Goal: Check status: Check status

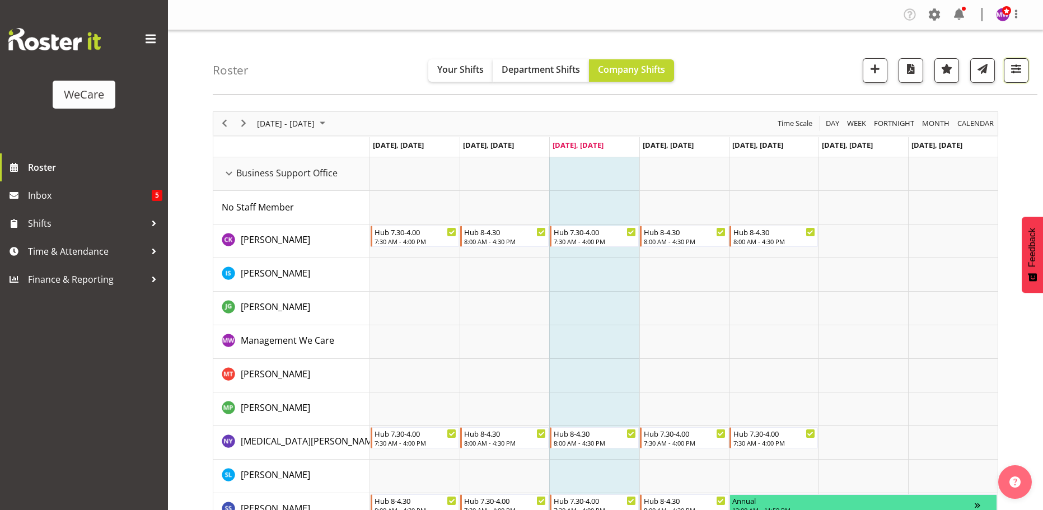
click at [1012, 60] on button "button" at bounding box center [1016, 70] width 25 height 25
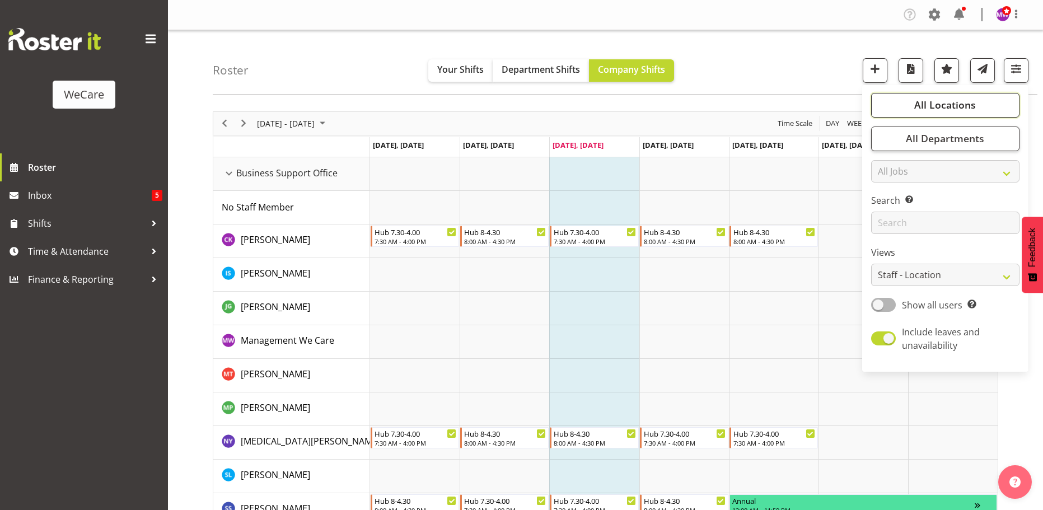
click at [976, 99] on button "All Locations" at bounding box center [946, 105] width 148 height 25
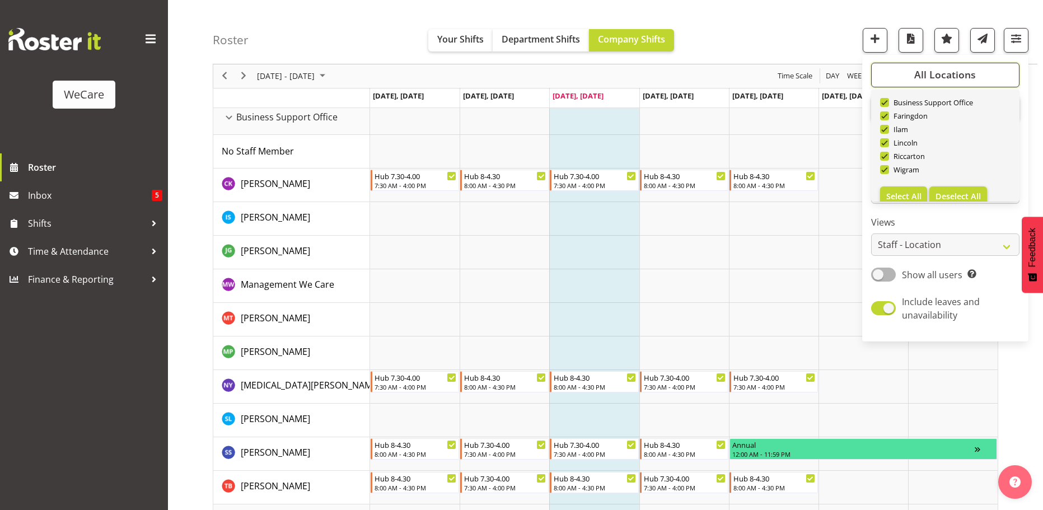
scroll to position [40, 0]
click at [950, 179] on span "Deselect All" at bounding box center [958, 183] width 45 height 11
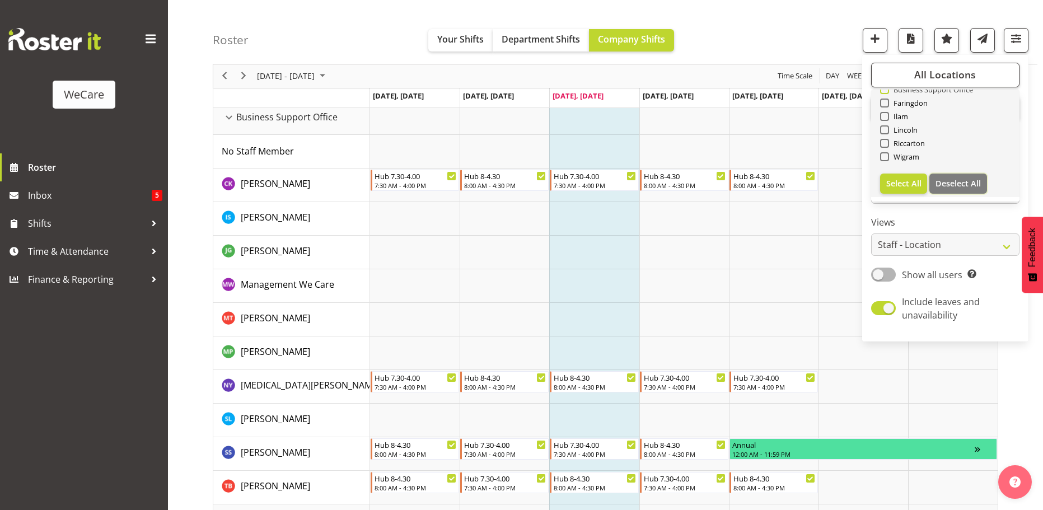
checkbox input "false"
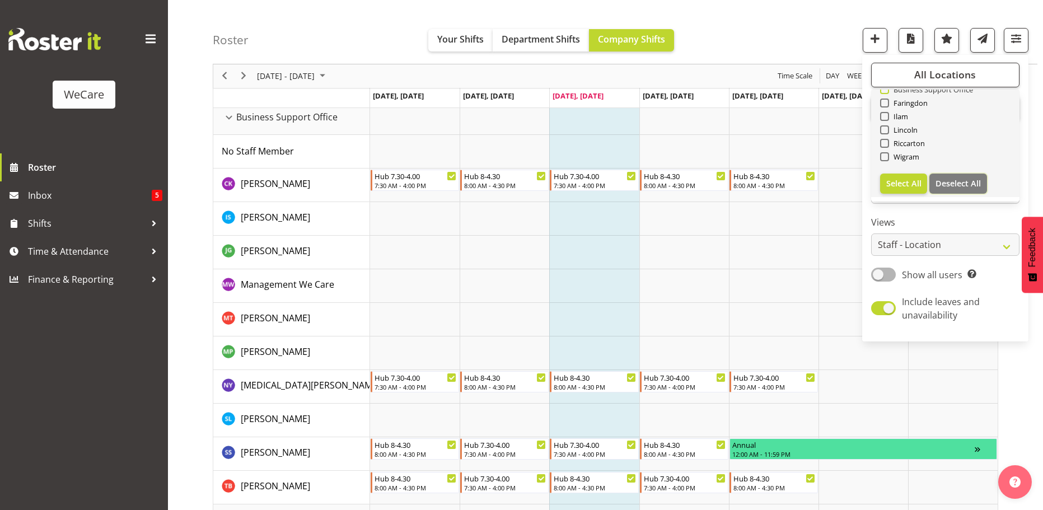
checkbox input "false"
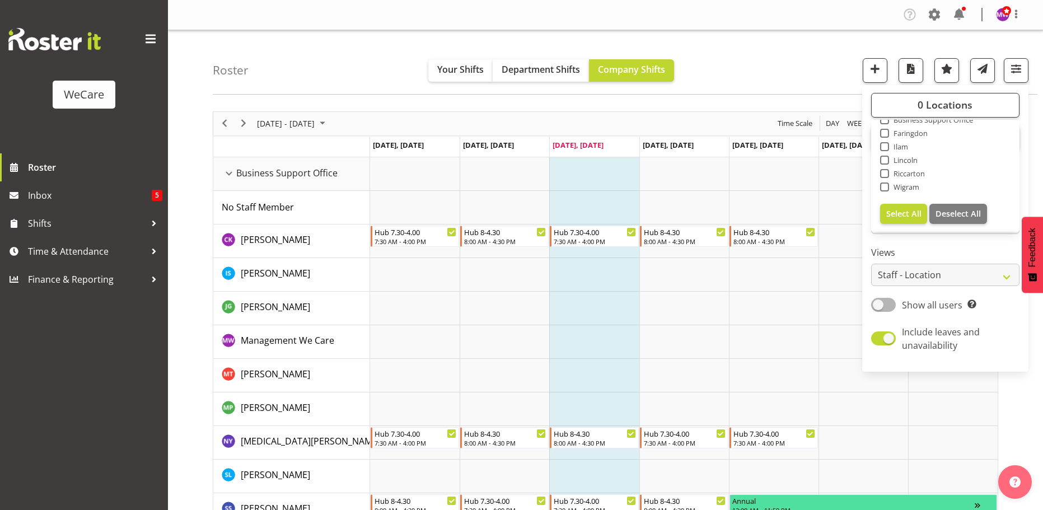
click at [919, 123] on span "Business Support Office" at bounding box center [931, 119] width 85 height 9
click at [888, 123] on input "Business Support Office" at bounding box center [883, 119] width 7 height 7
checkbox input "true"
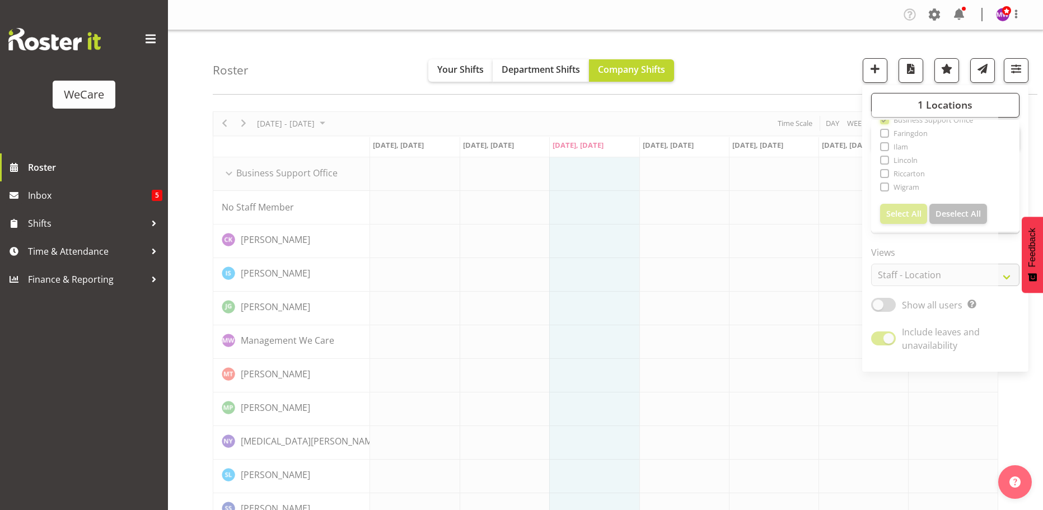
scroll to position [37, 0]
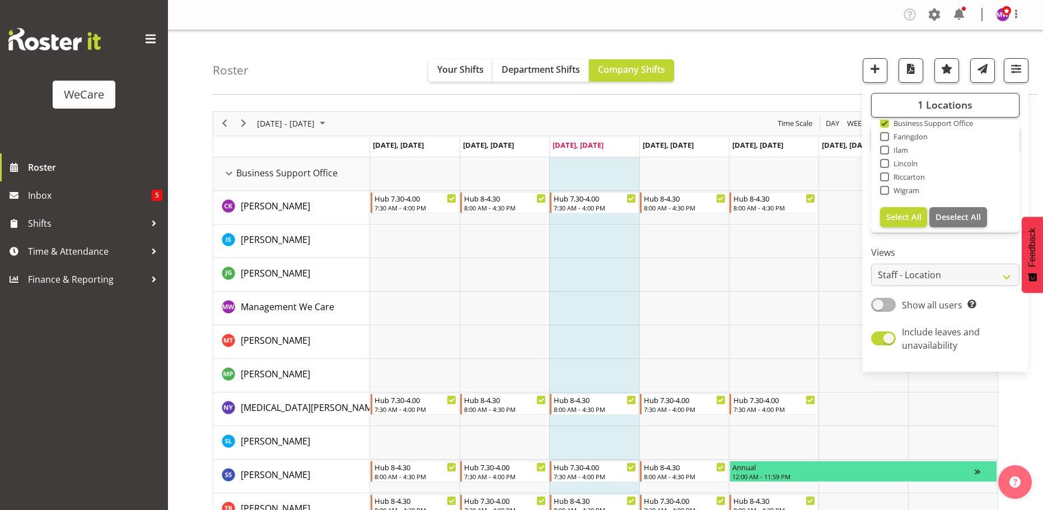
click at [780, 80] on div "Roster Your Shifts Department Shifts Company Shifts 1 Locations Clear Business …" at bounding box center [625, 62] width 825 height 64
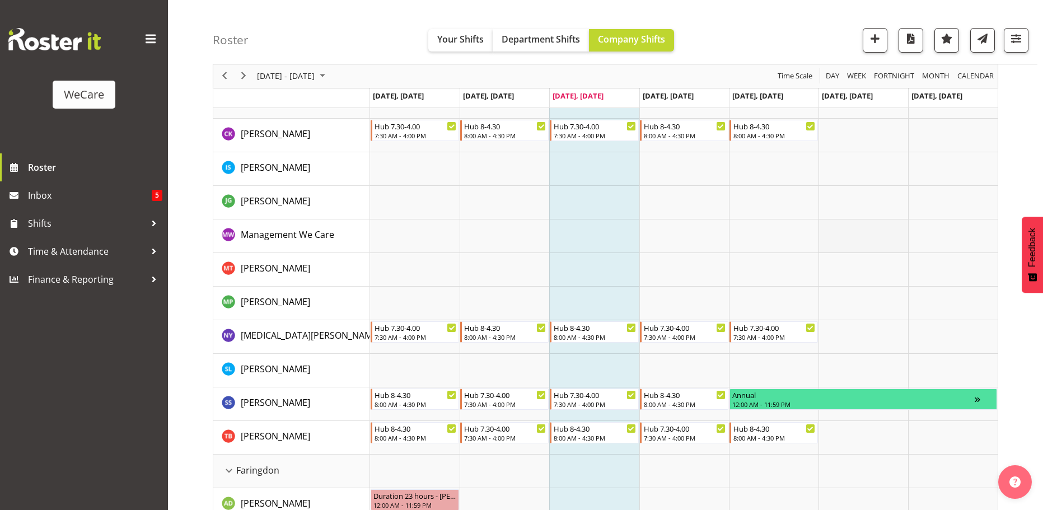
scroll to position [56, 0]
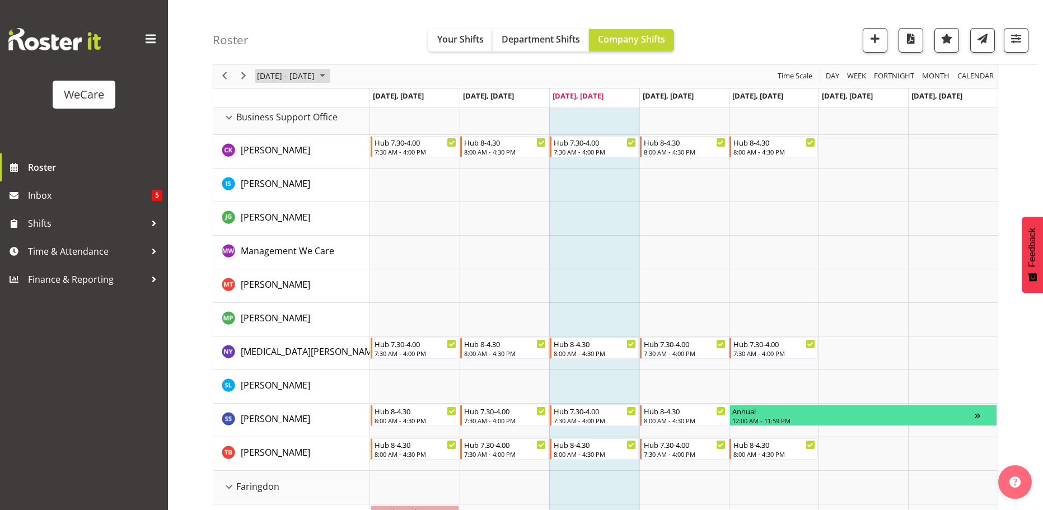
click at [305, 72] on span "[DATE] - [DATE]" at bounding box center [286, 76] width 60 height 14
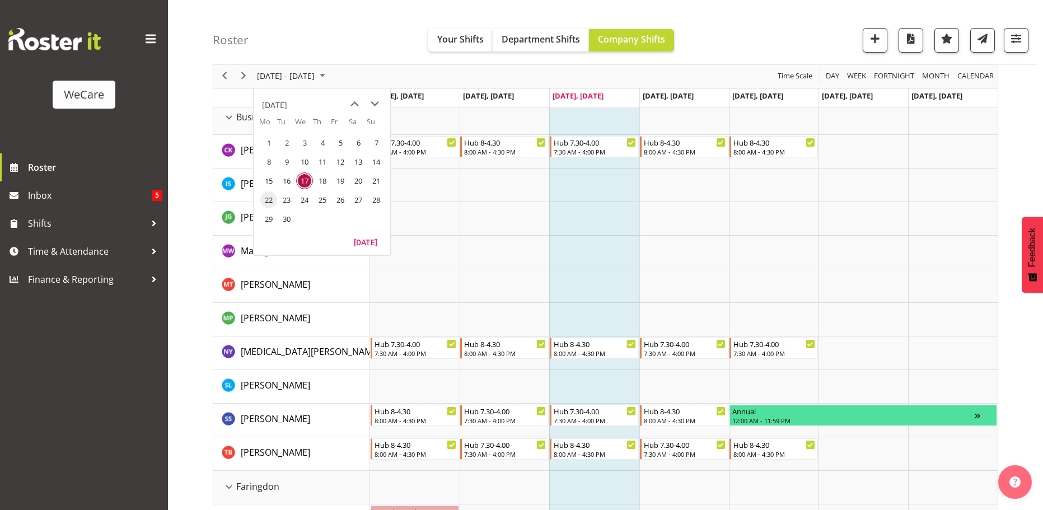
click at [269, 197] on span "22" at bounding box center [268, 200] width 17 height 17
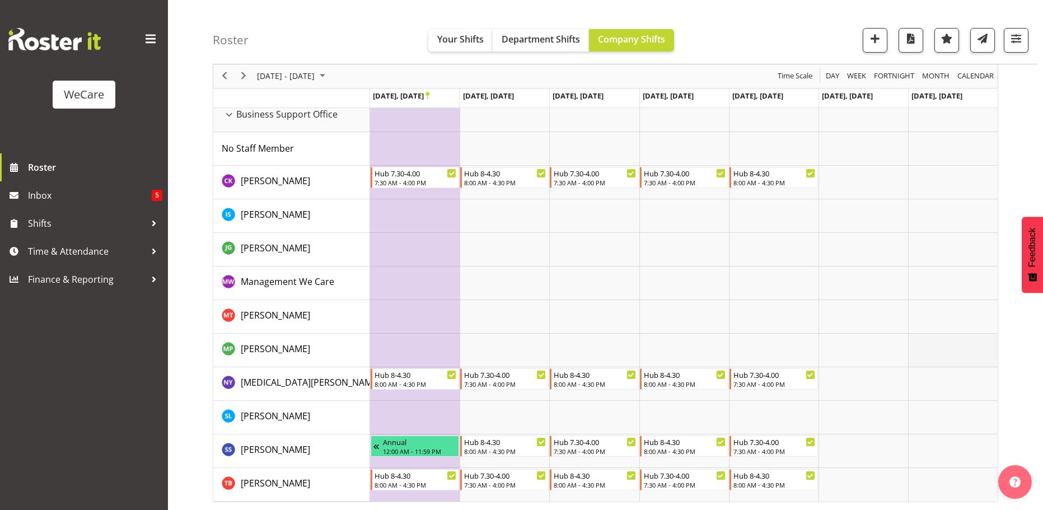
scroll to position [59, 0]
click at [293, 76] on span "[DATE] - [DATE]" at bounding box center [286, 76] width 60 height 14
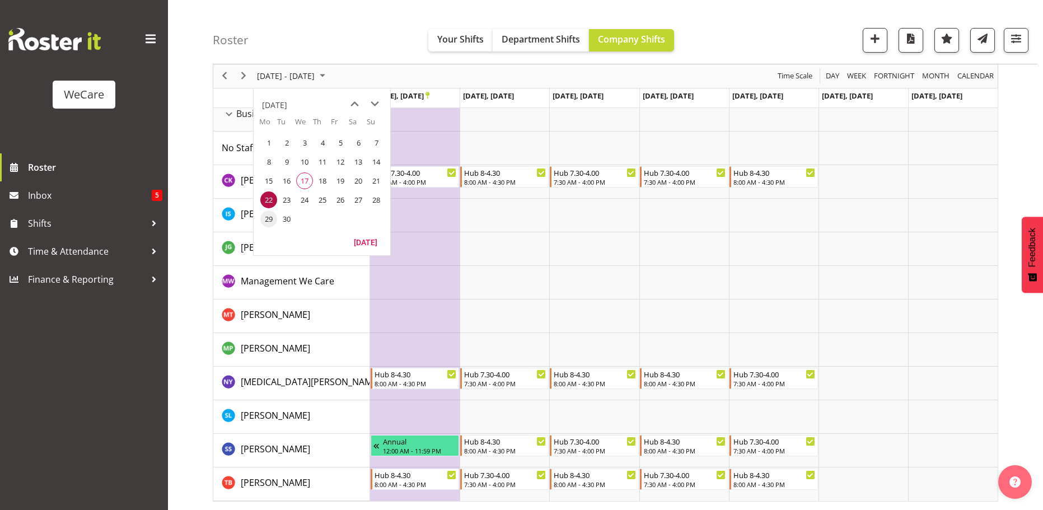
click at [267, 216] on span "29" at bounding box center [268, 219] width 17 height 17
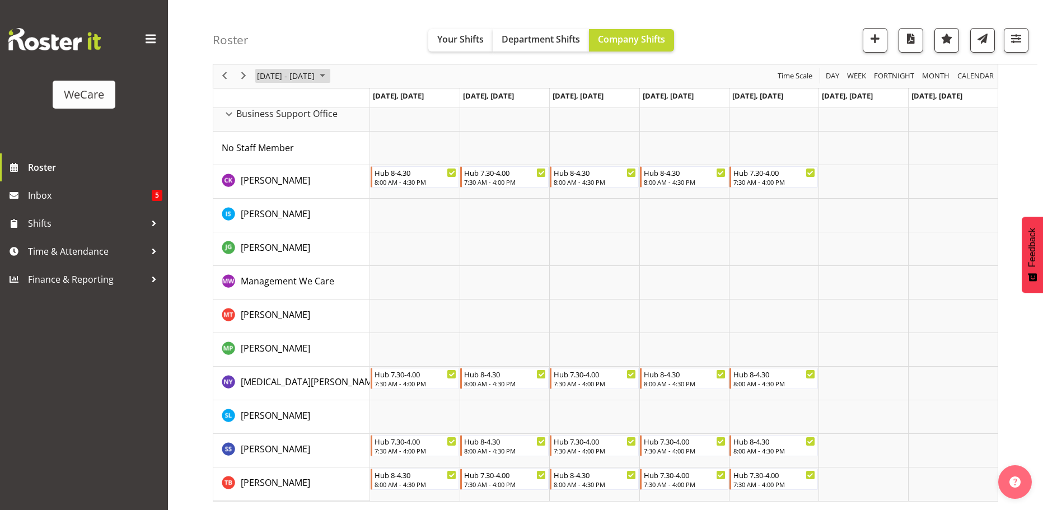
click at [316, 78] on span "[DATE] - [DATE]" at bounding box center [286, 76] width 60 height 14
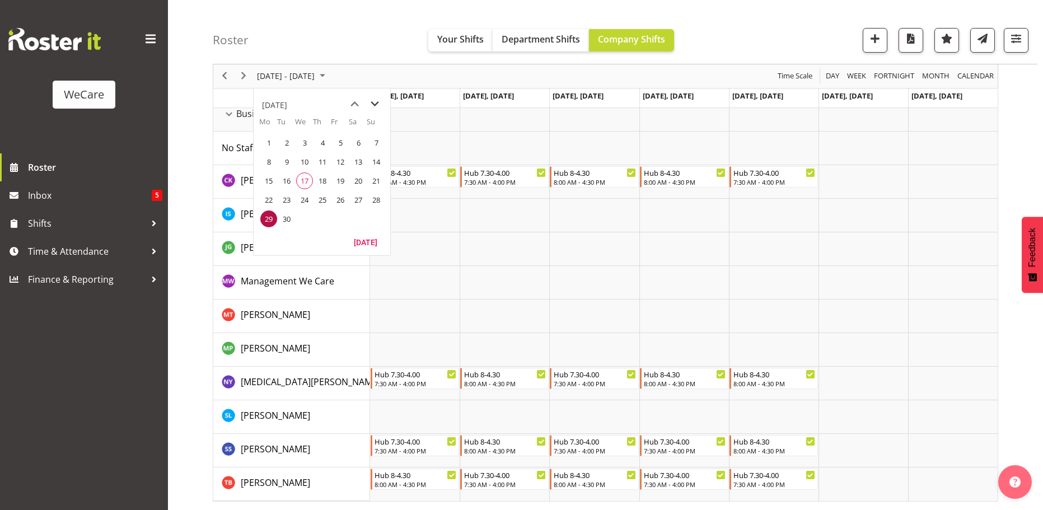
click at [378, 97] on span "next month" at bounding box center [375, 104] width 20 height 20
click at [268, 162] on span "6" at bounding box center [268, 161] width 17 height 17
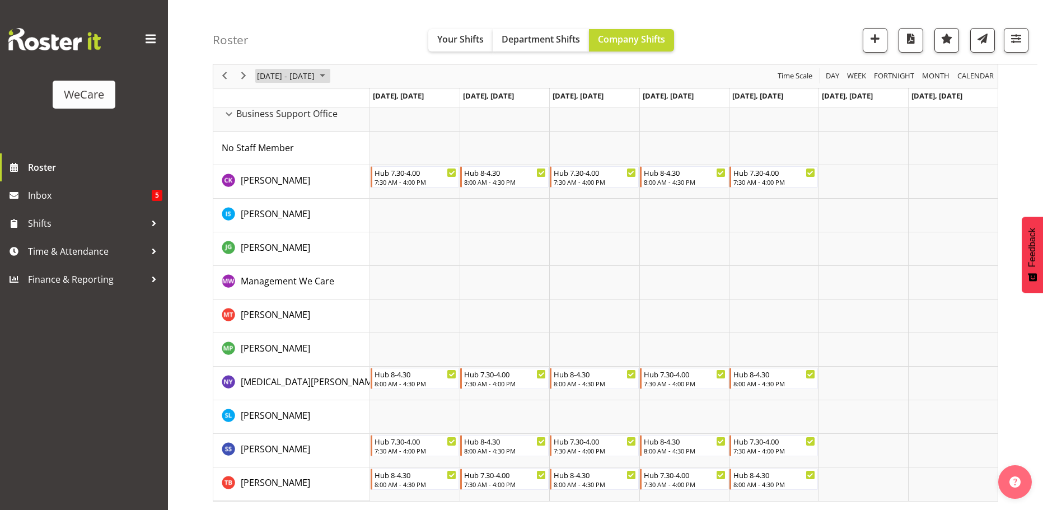
click at [306, 74] on span "[DATE] - [DATE]" at bounding box center [286, 76] width 60 height 14
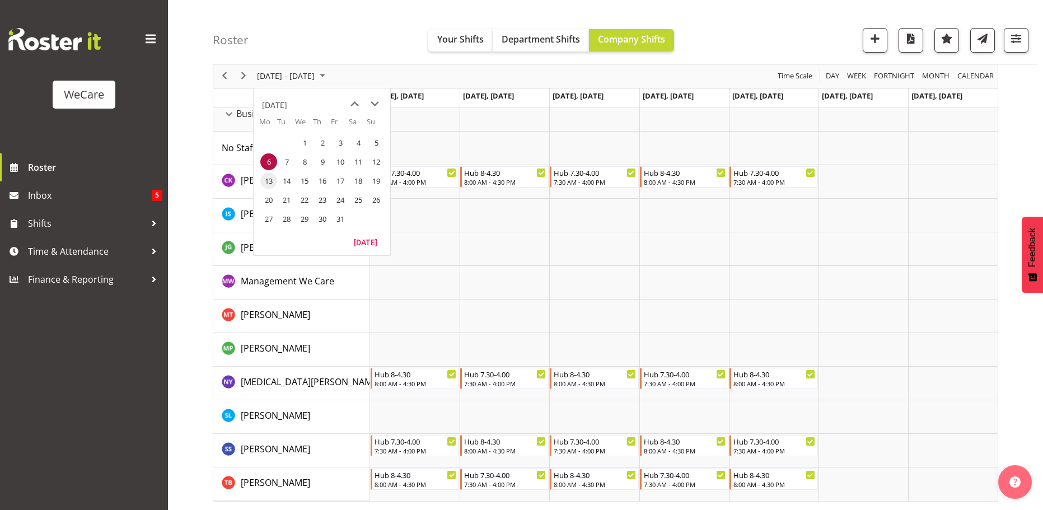
click at [271, 176] on span "13" at bounding box center [268, 181] width 17 height 17
